Goal: Navigation & Orientation: Find specific page/section

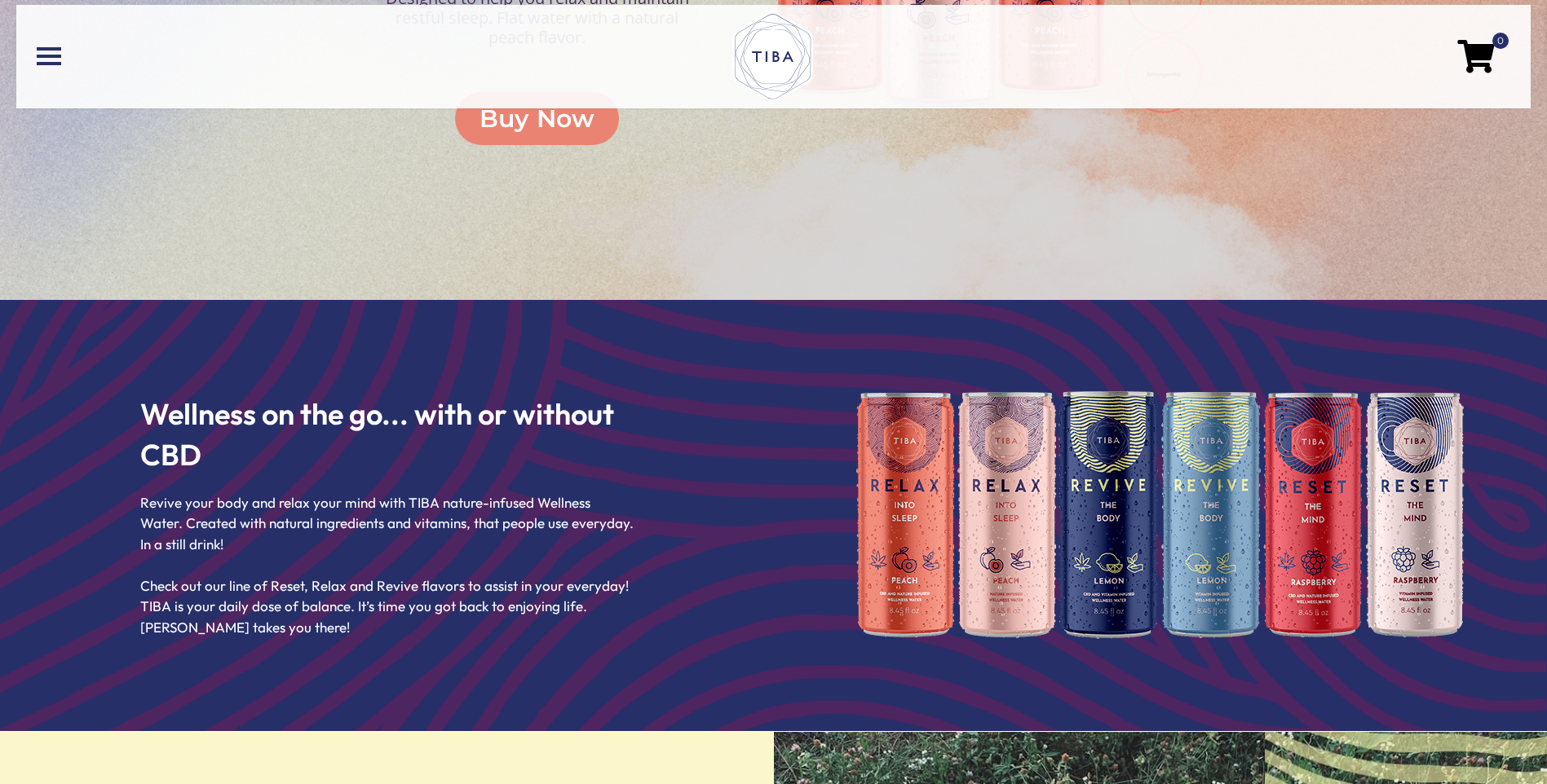
scroll to position [1141, 0]
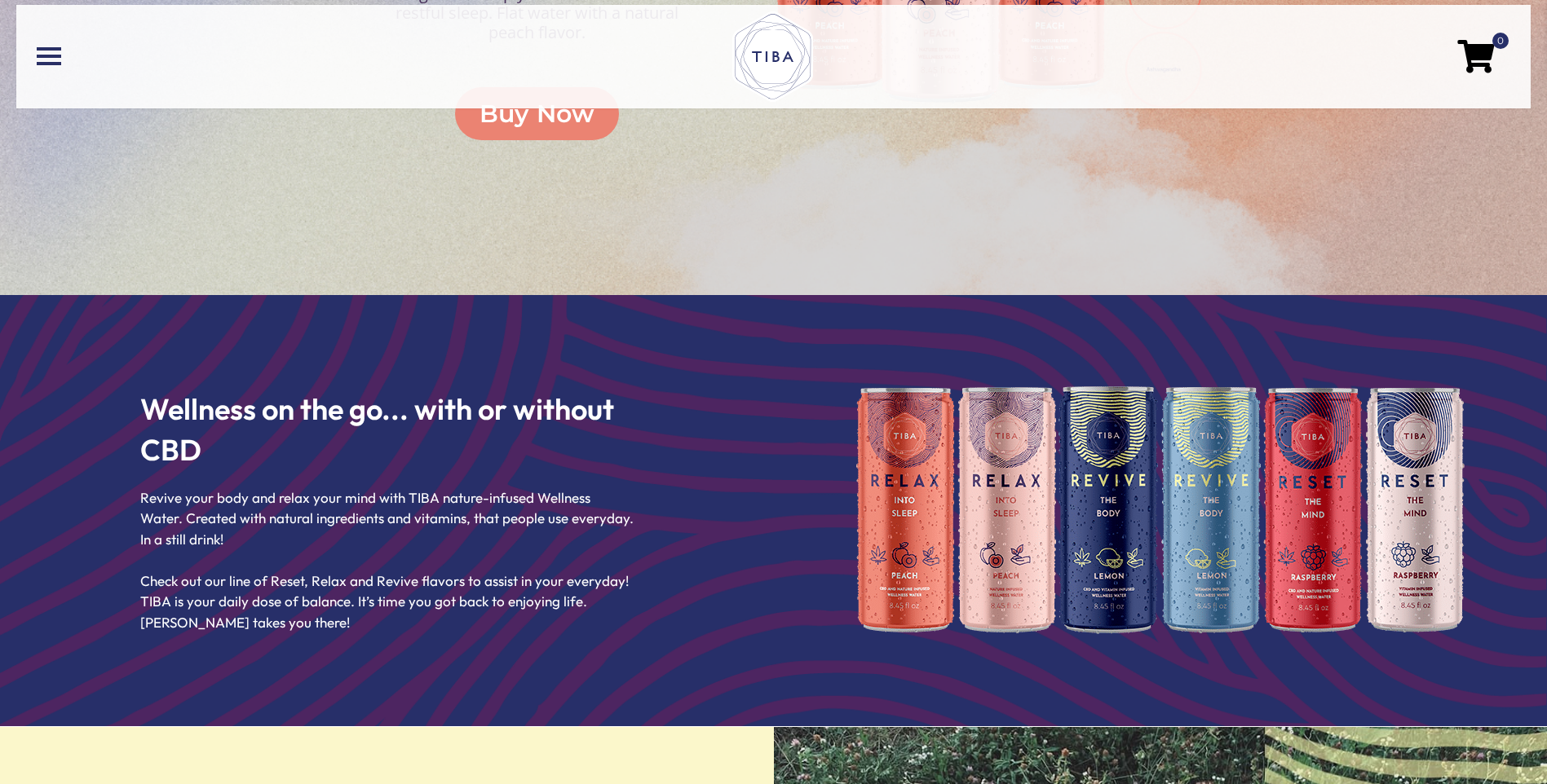
drag, startPoint x: 1443, startPoint y: 605, endPoint x: 1247, endPoint y: 681, distance: 210.2
drag, startPoint x: 1247, startPoint y: 681, endPoint x: 1224, endPoint y: 675, distance: 23.8
click at [1224, 675] on div at bounding box center [1161, 511] width 774 height 431
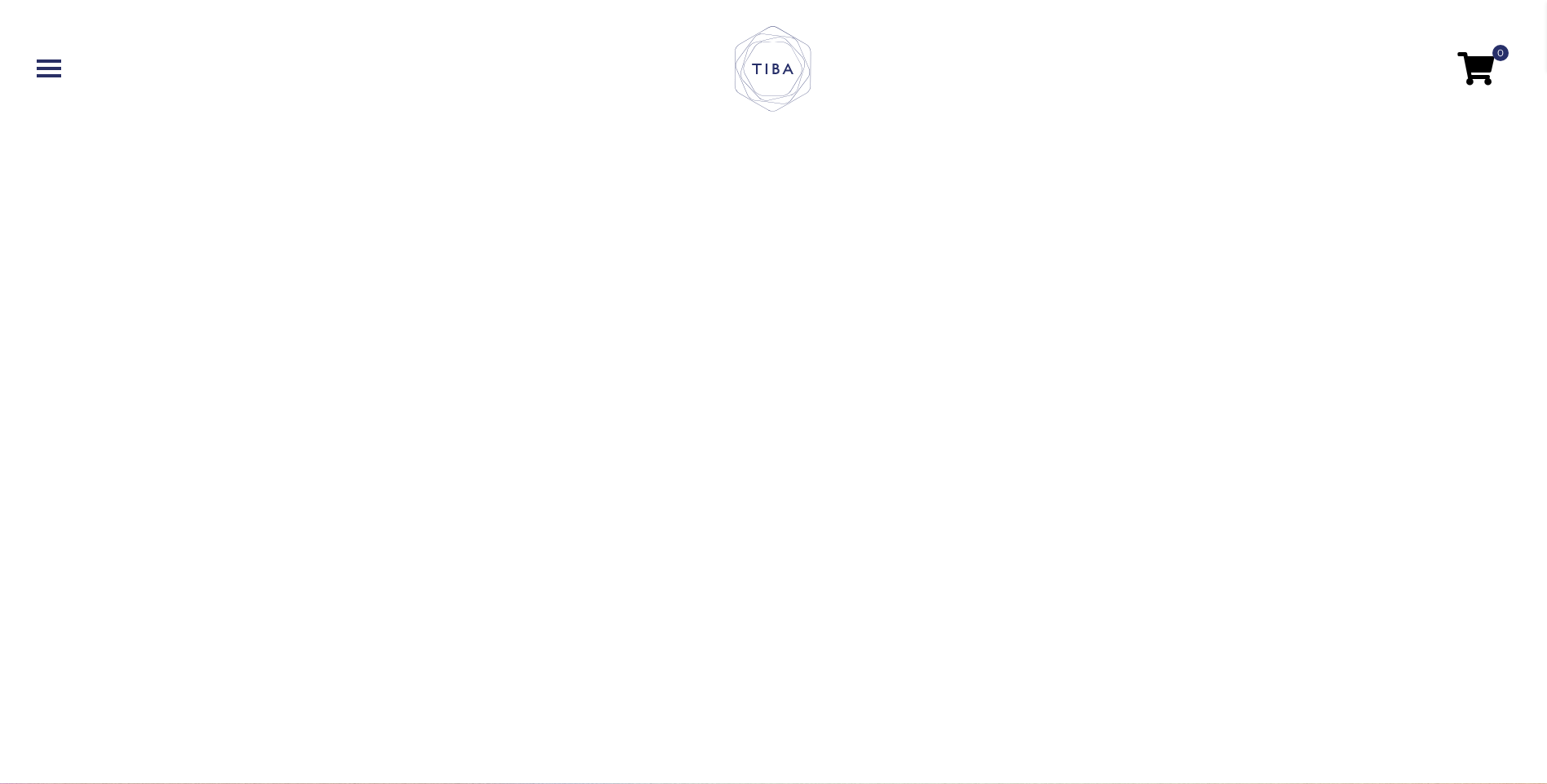
scroll to position [0, 0]
click at [55, 64] on link at bounding box center [281, 68] width 491 height 18
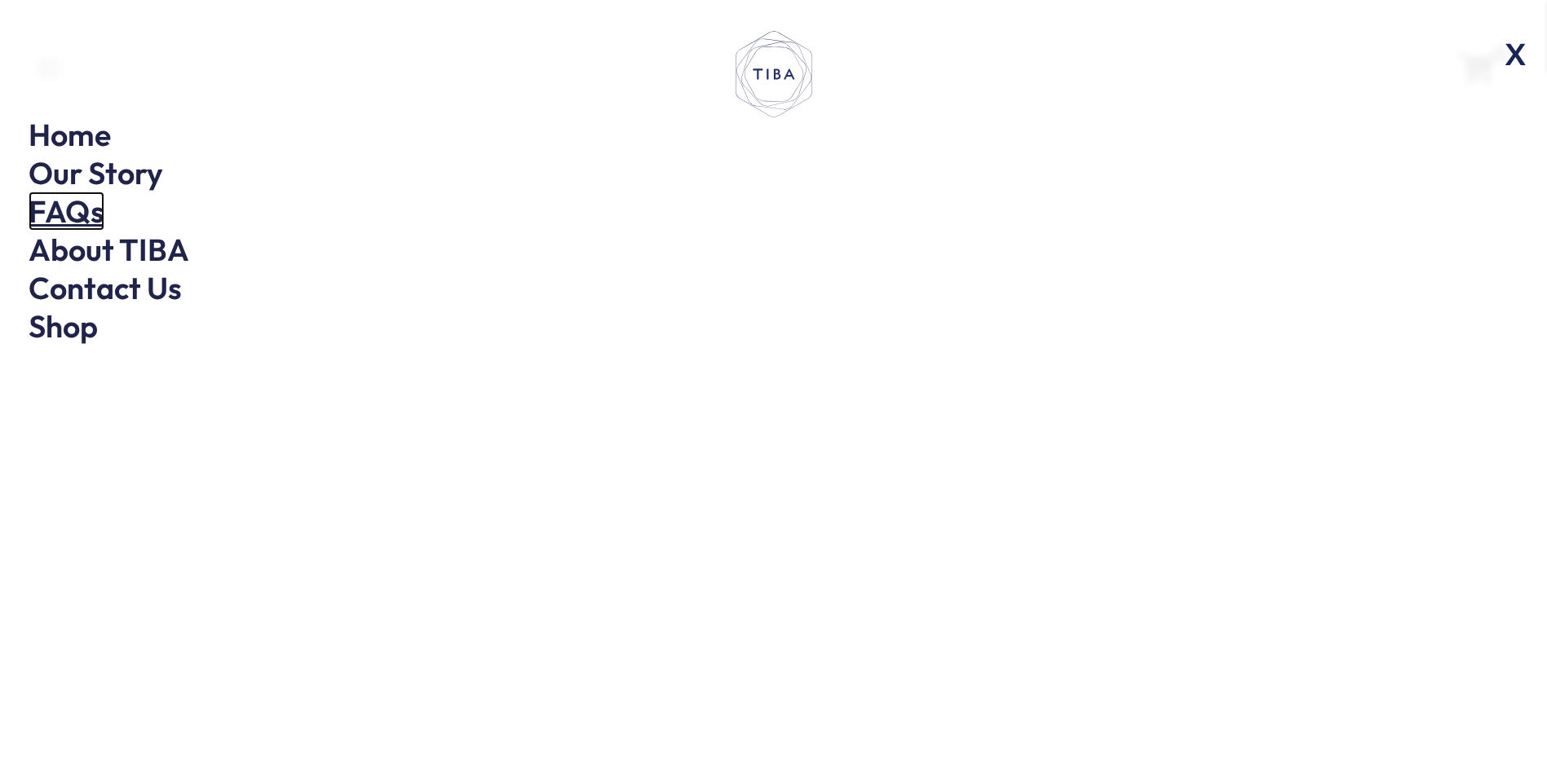
click at [75, 210] on link "FAQs" at bounding box center [67, 210] width 76 height 39
click at [85, 145] on link "Home" at bounding box center [69, 134] width 82 height 39
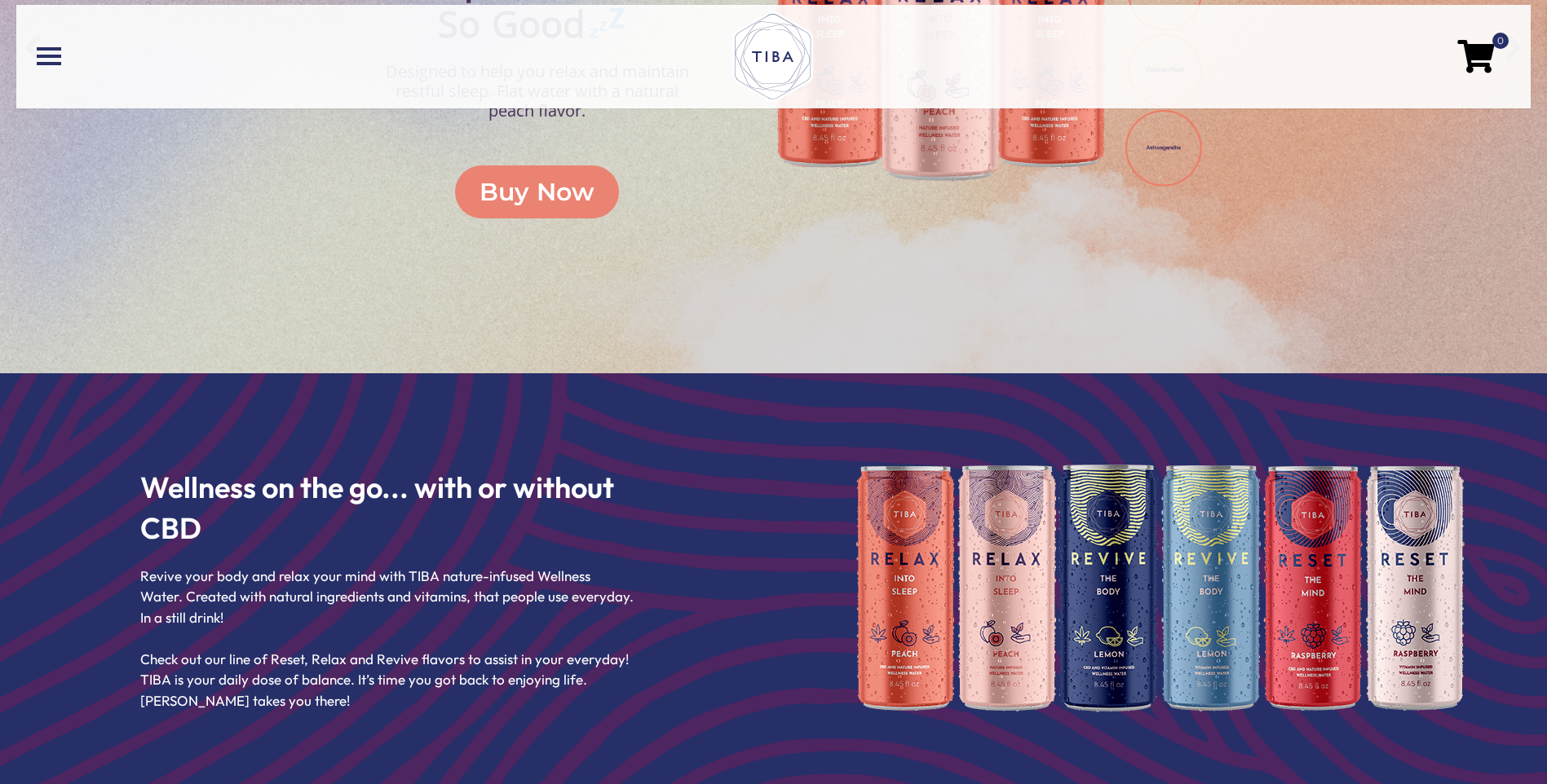
scroll to position [1060, 0]
